Goal: Check status: Check status

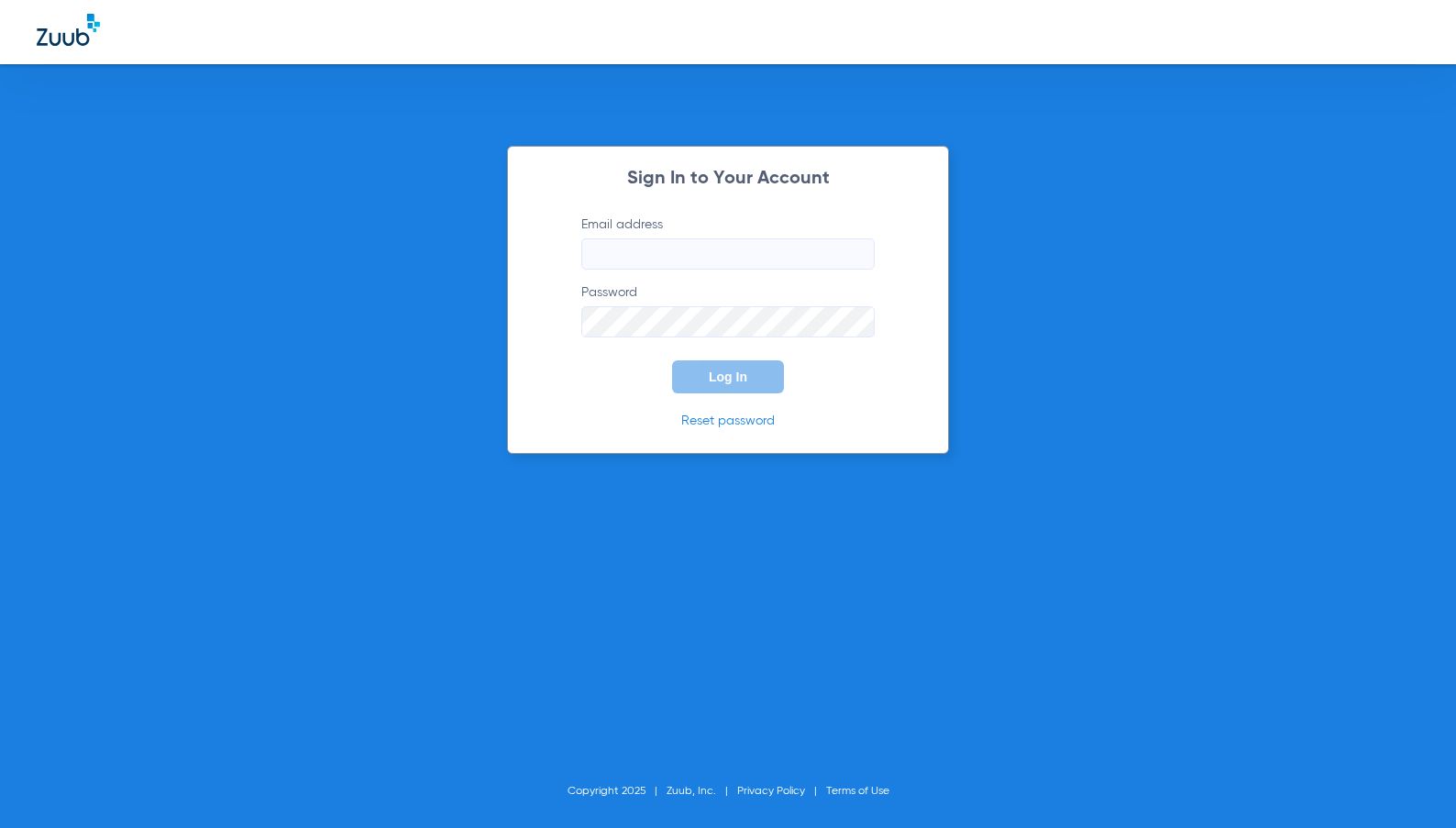
type input "[EMAIL_ADDRESS][DOMAIN_NAME]"
click at [710, 376] on span "Log In" at bounding box center [728, 377] width 39 height 15
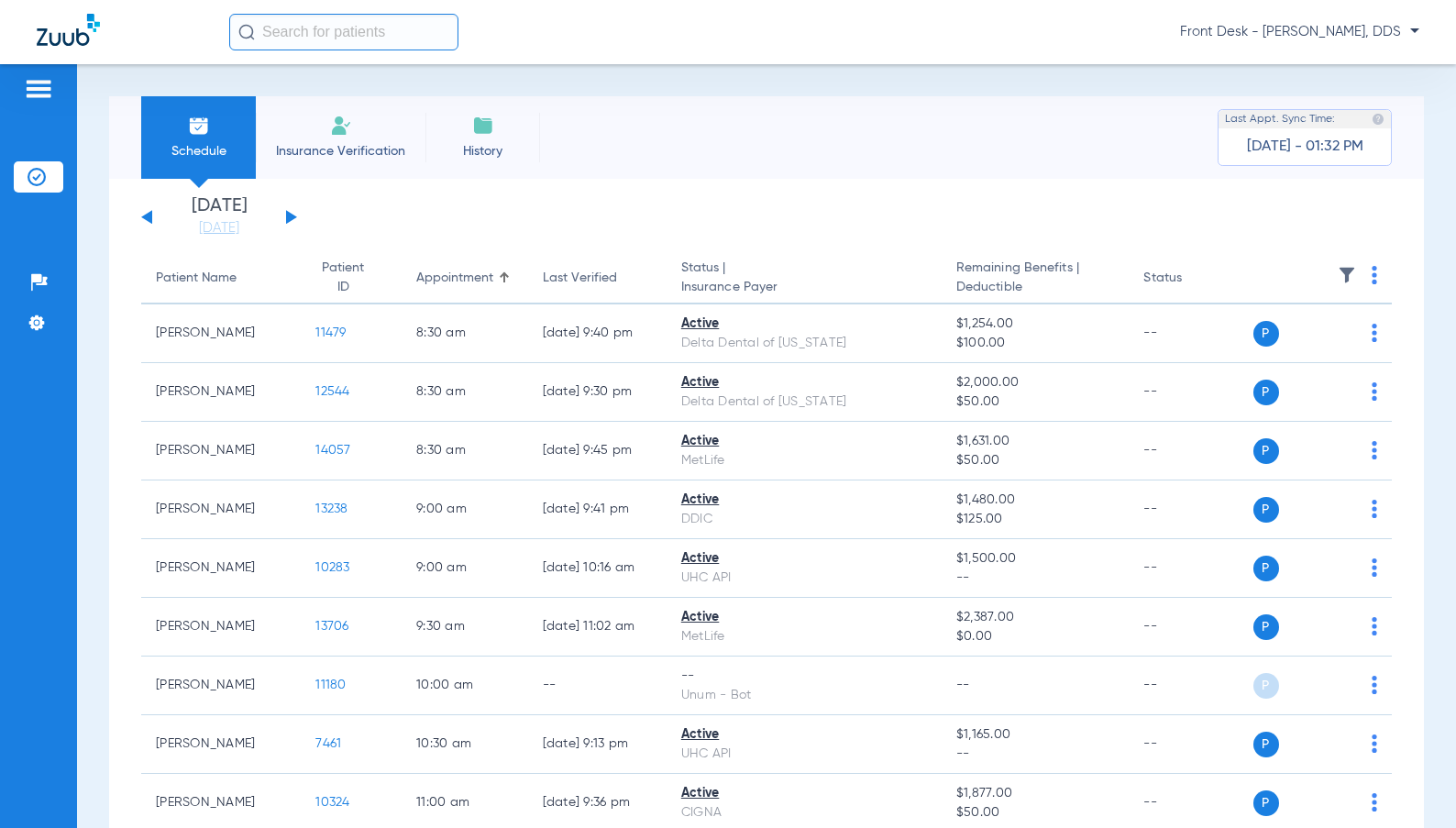
click at [293, 217] on button at bounding box center [292, 217] width 11 height 14
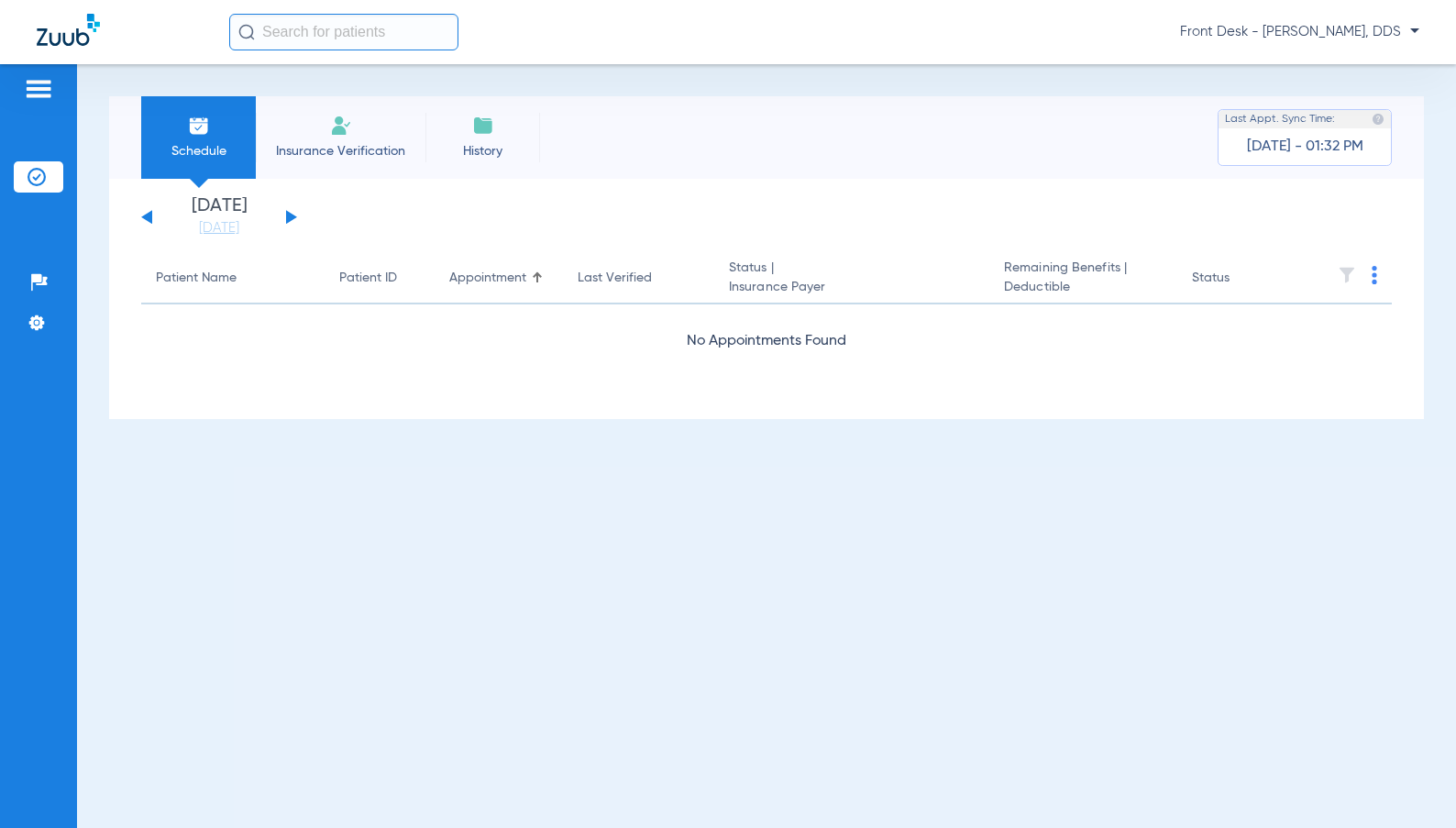
click at [293, 217] on button at bounding box center [292, 217] width 11 height 14
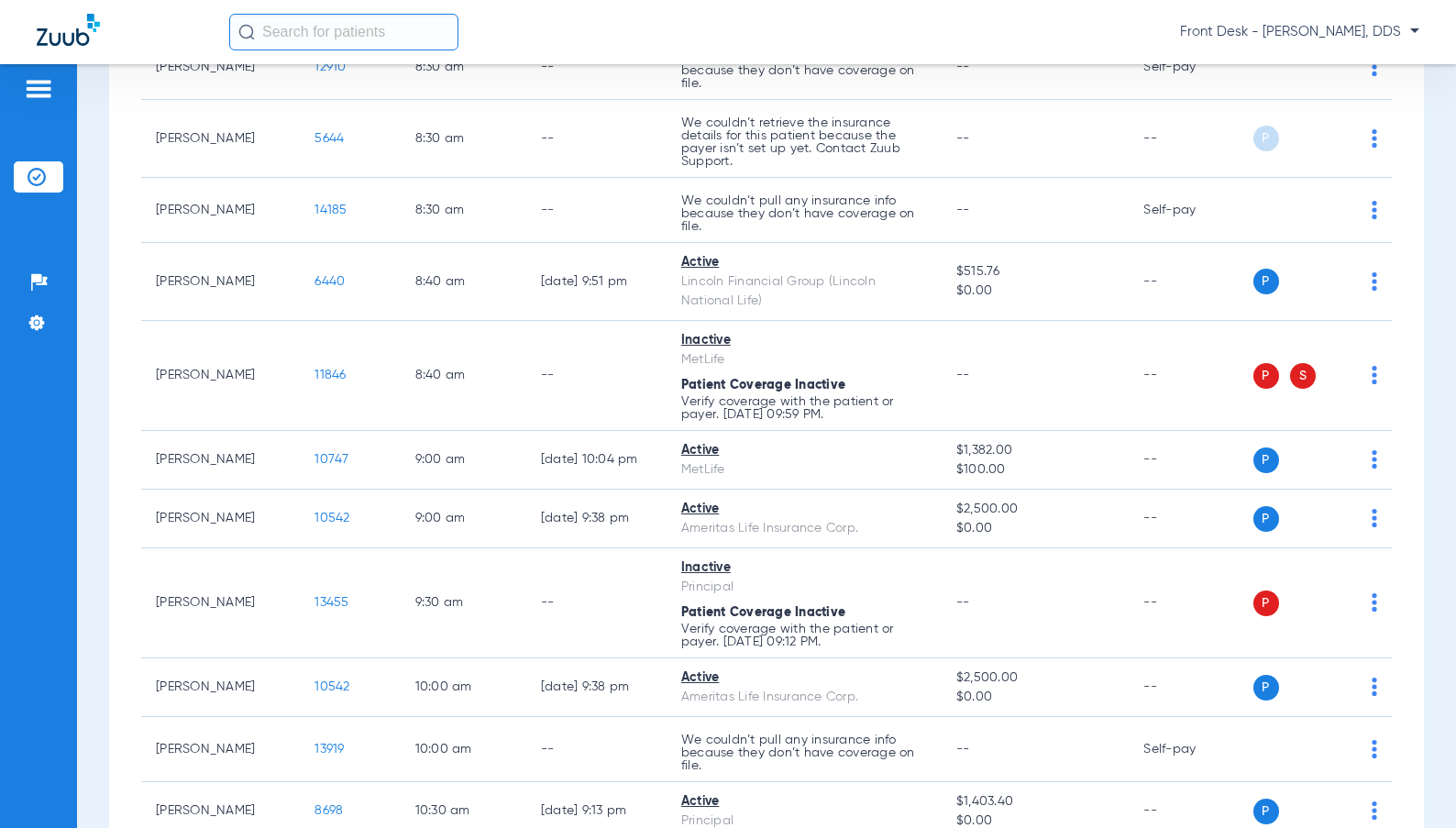
scroll to position [519, 0]
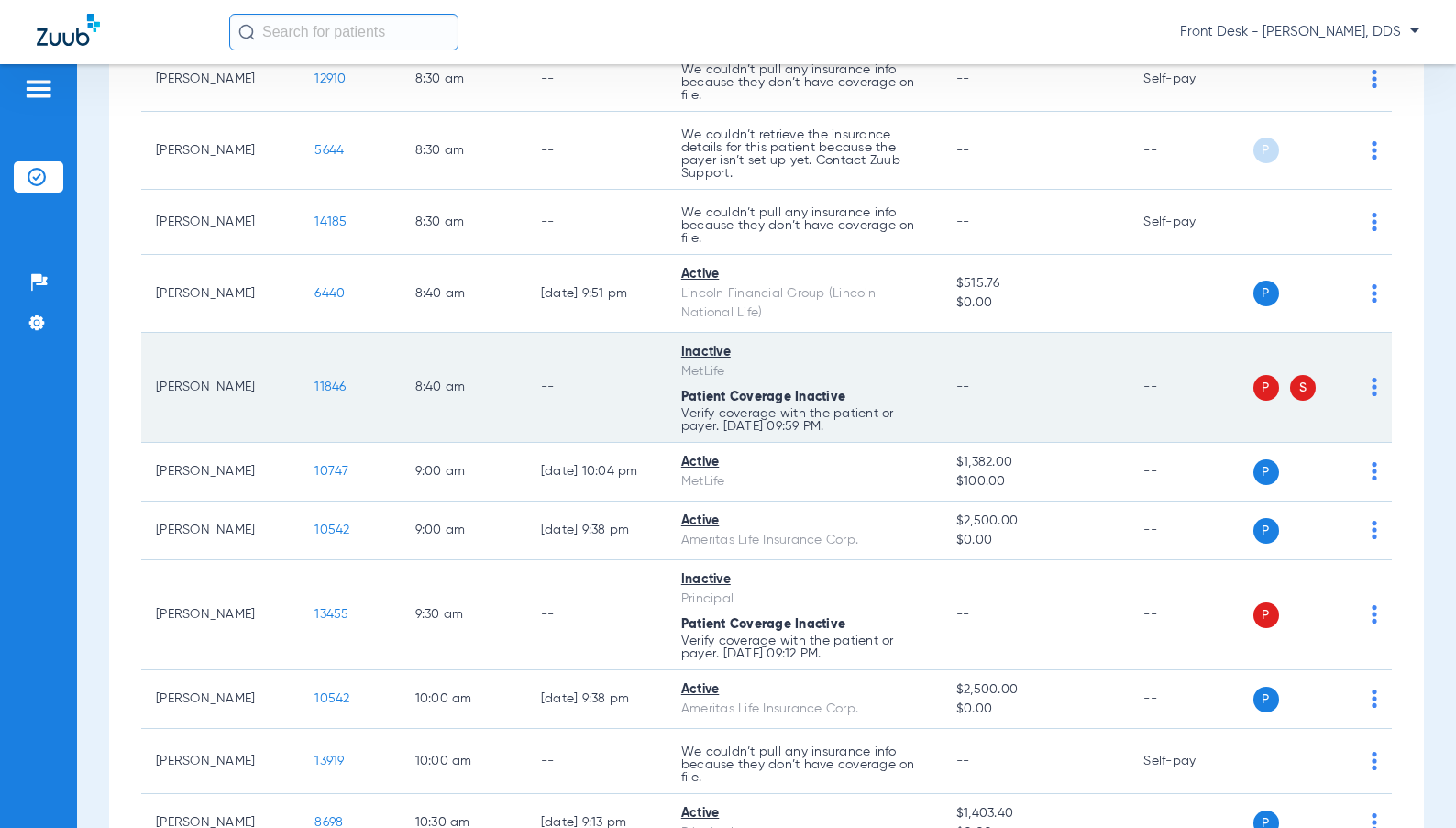
click at [317, 386] on span "11846" at bounding box center [330, 387] width 31 height 13
